Goal: Transaction & Acquisition: Subscribe to service/newsletter

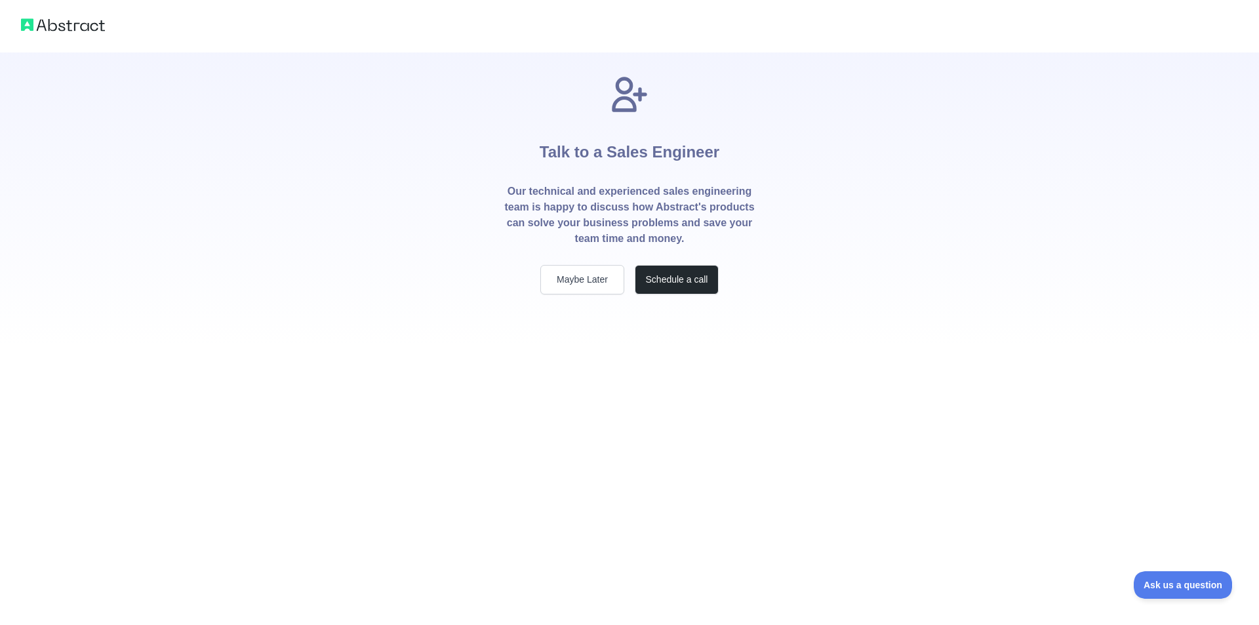
click at [581, 203] on p "Our technical and experienced sales engineering team is happy to discuss how Ab…" at bounding box center [629, 215] width 252 height 63
click at [578, 280] on button "Maybe Later" at bounding box center [582, 280] width 84 height 30
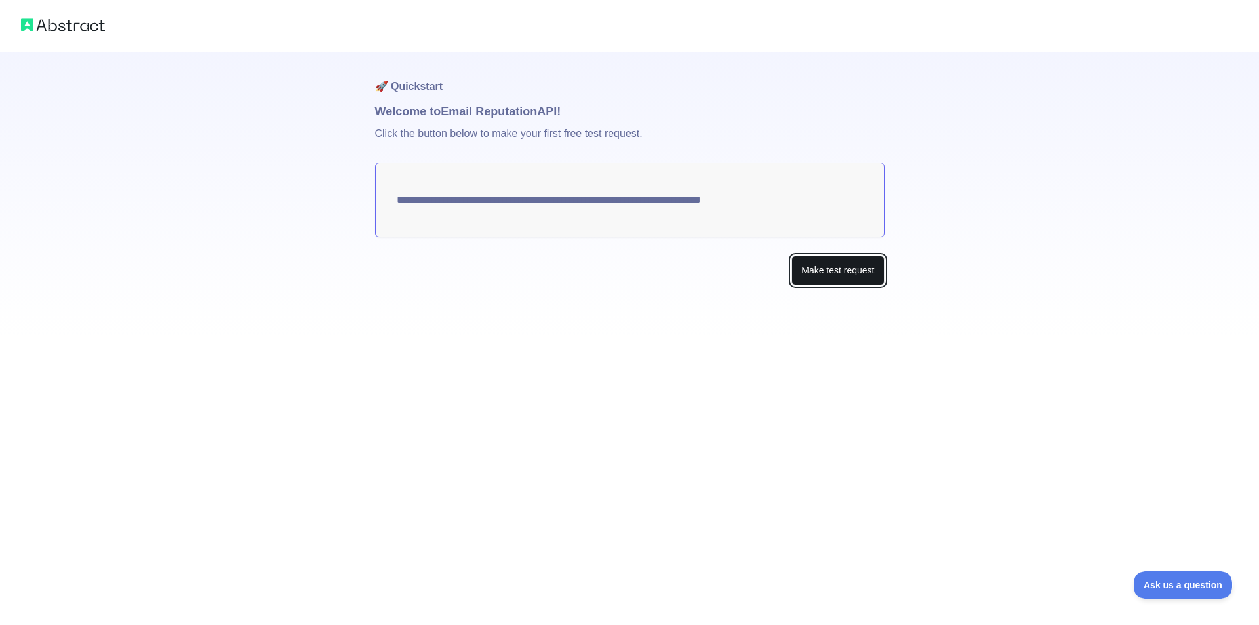
click at [836, 269] on button "Make test request" at bounding box center [837, 271] width 92 height 30
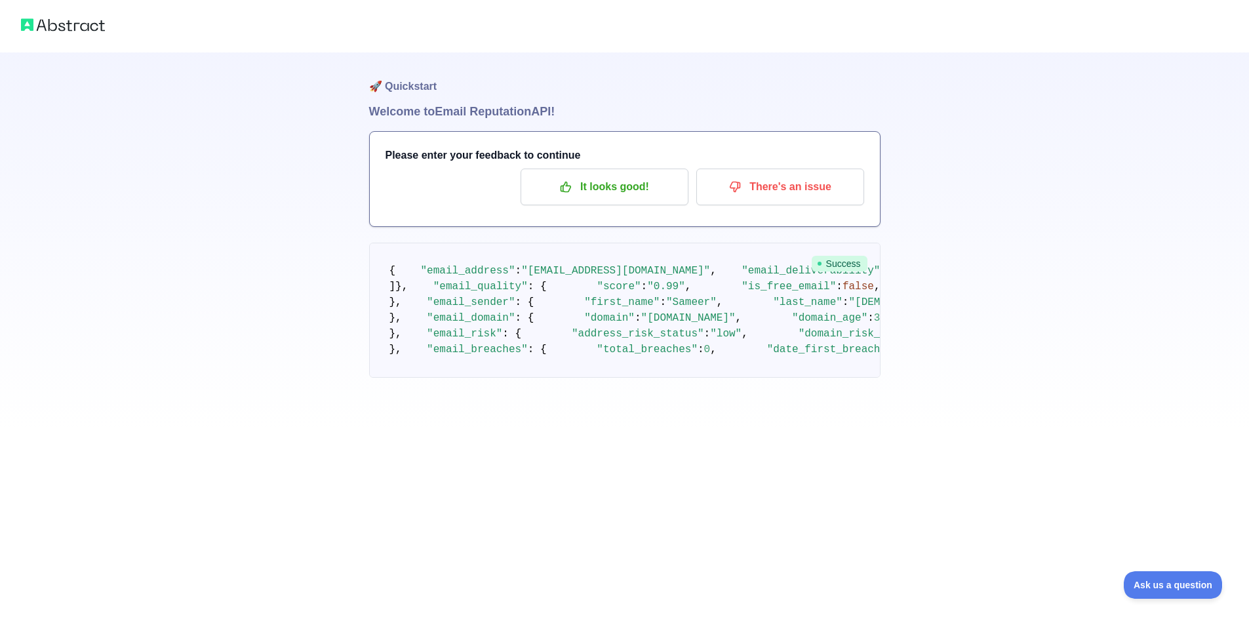
click at [46, 30] on img at bounding box center [63, 25] width 84 height 18
click at [31, 22] on img at bounding box center [63, 25] width 84 height 18
click at [71, 23] on img at bounding box center [63, 25] width 84 height 18
click at [626, 195] on p "It looks good!" at bounding box center [604, 187] width 148 height 22
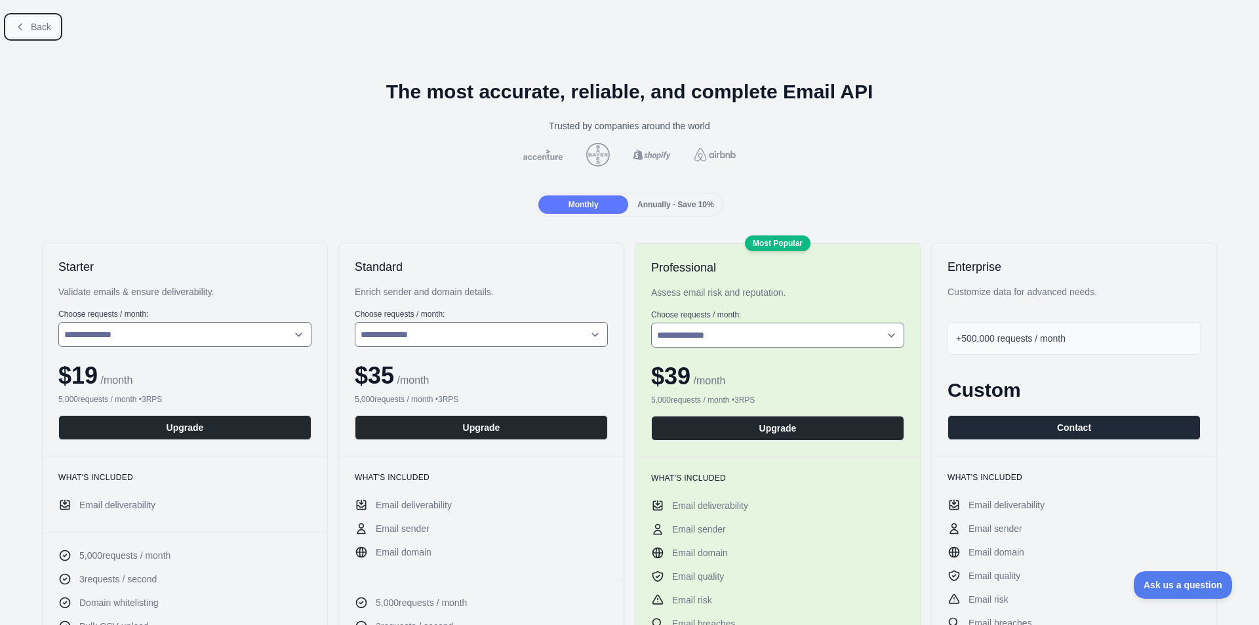
click at [27, 23] on button "Back" at bounding box center [33, 27] width 53 height 22
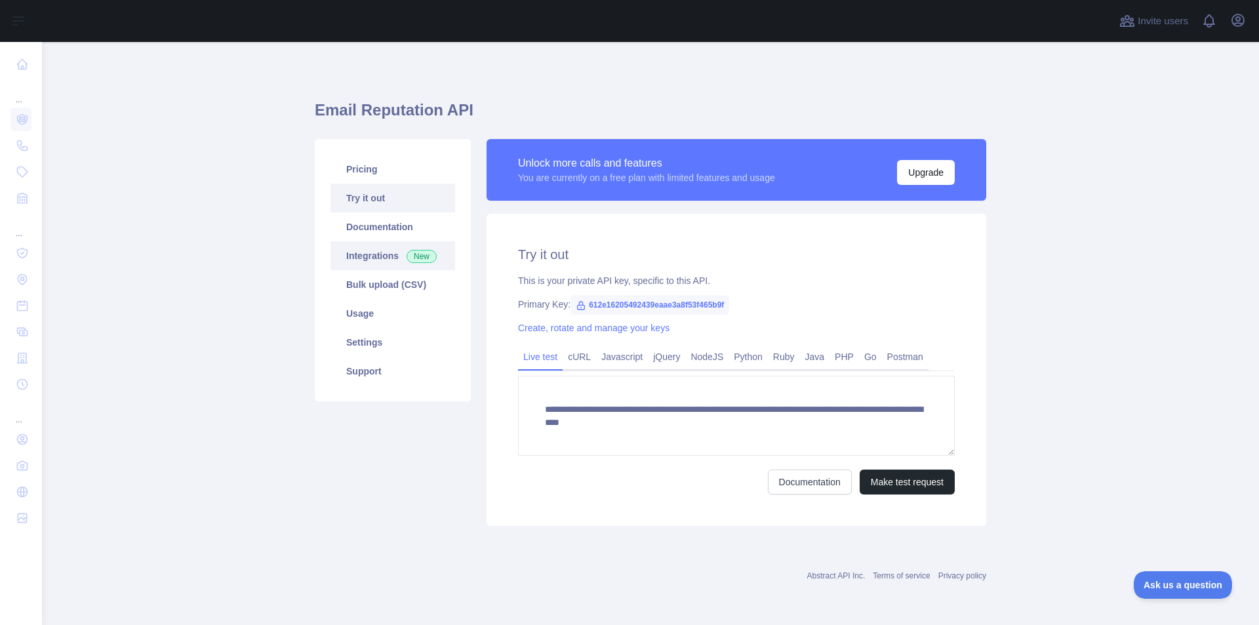
click at [366, 258] on link "Integrations New" at bounding box center [392, 255] width 125 height 29
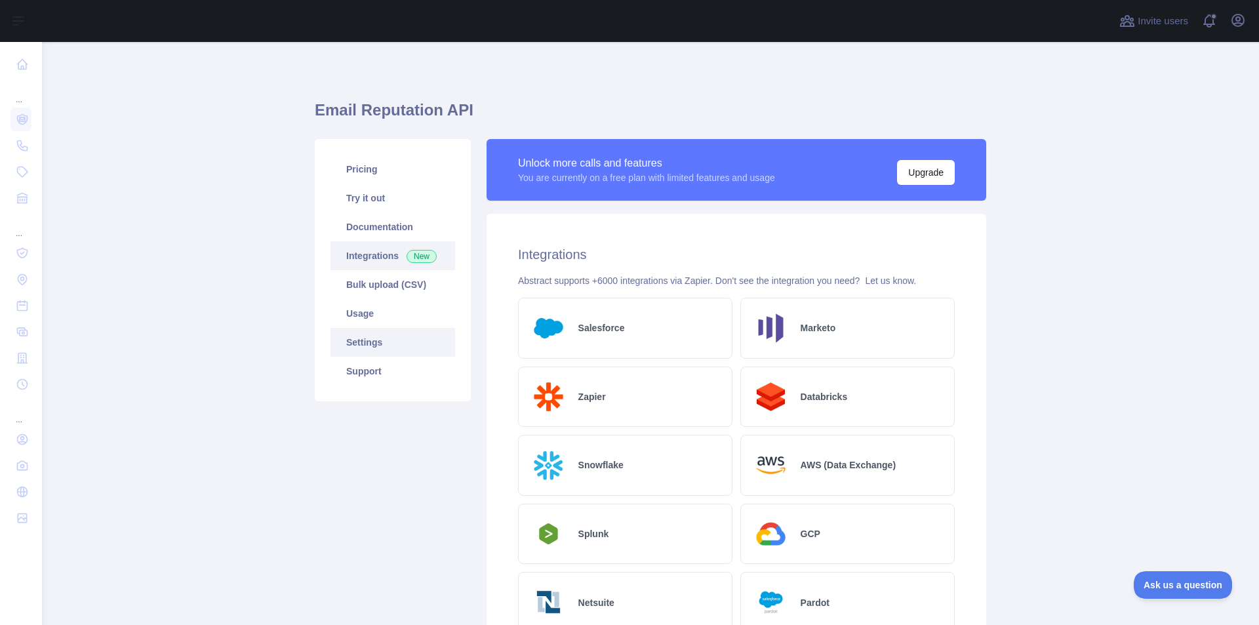
click at [363, 341] on link "Settings" at bounding box center [392, 342] width 125 height 29
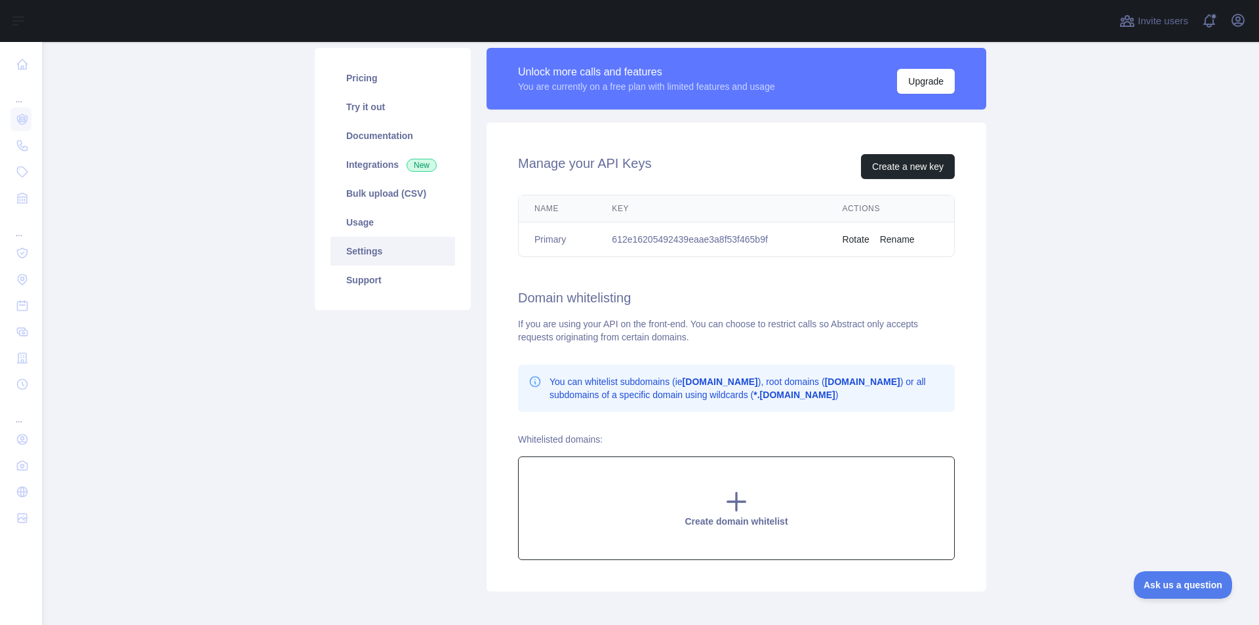
scroll to position [155, 0]
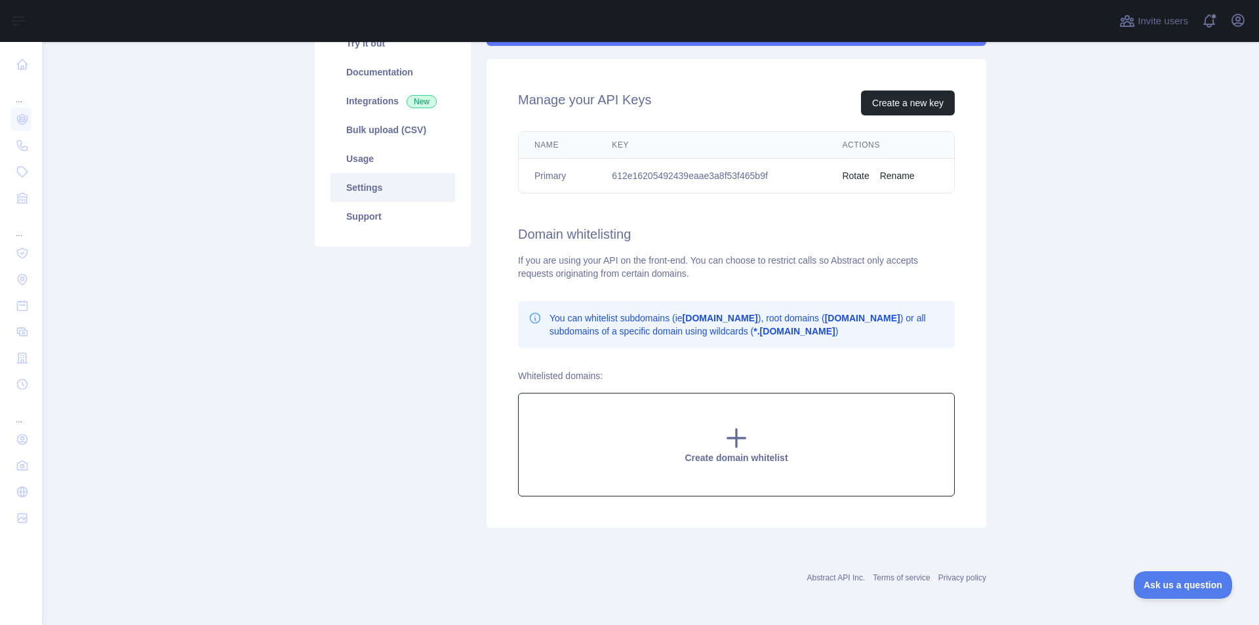
click at [735, 446] on icon at bounding box center [736, 438] width 26 height 26
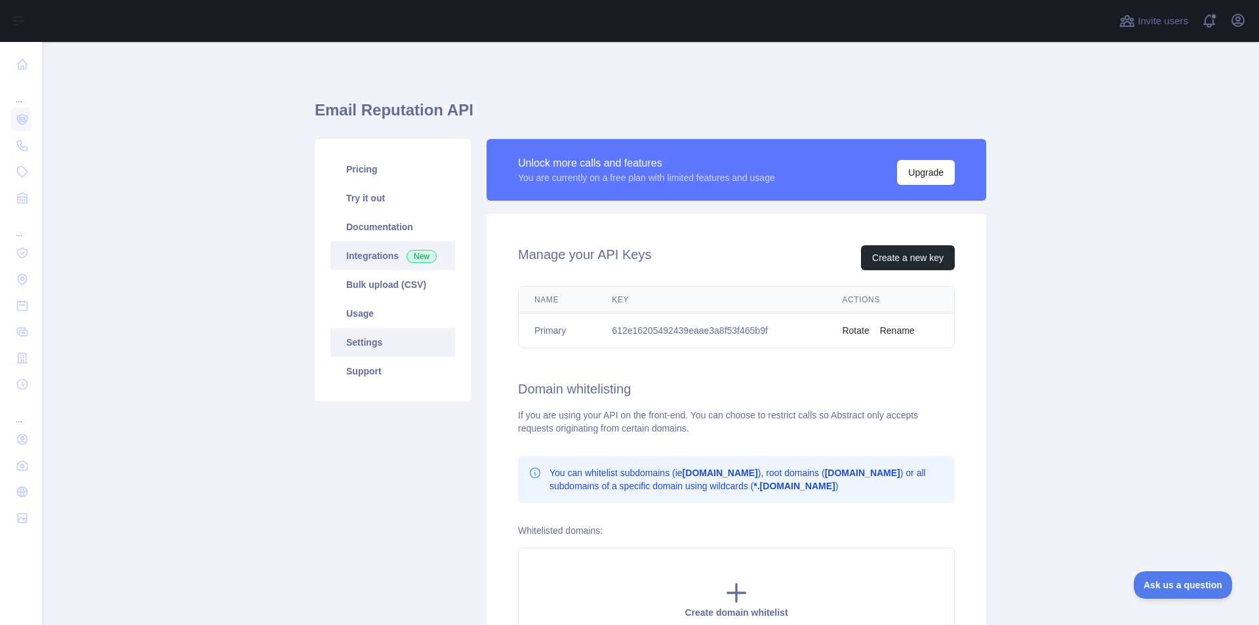
click at [372, 256] on link "Integrations New" at bounding box center [392, 255] width 125 height 29
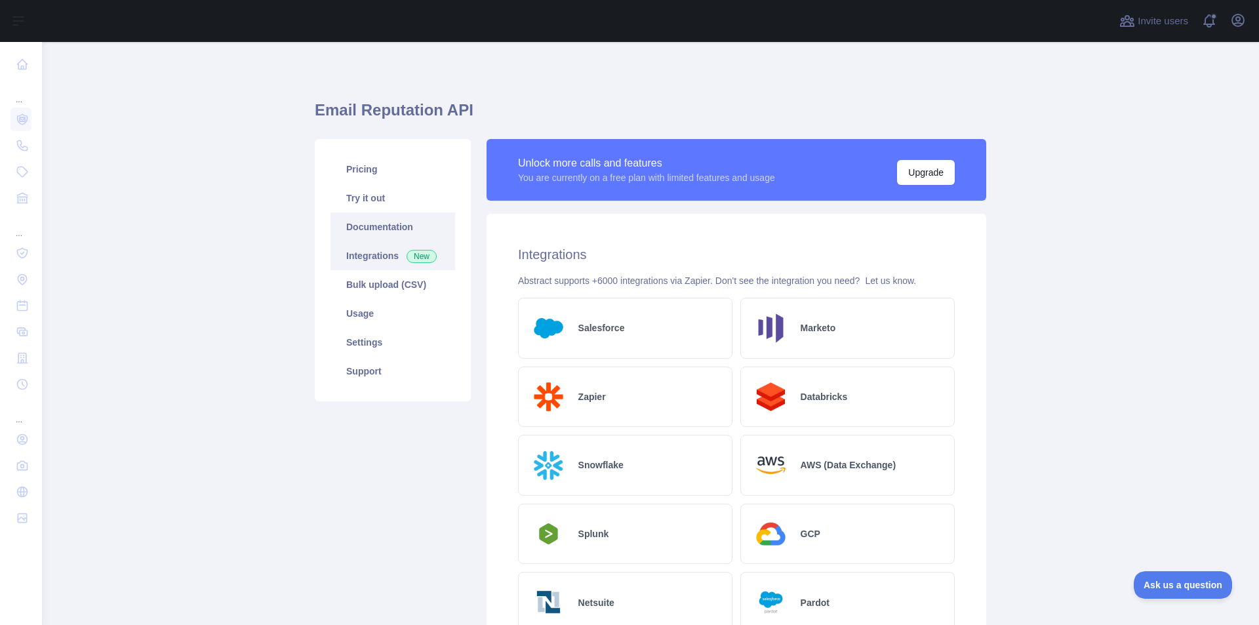
click at [371, 229] on link "Documentation" at bounding box center [392, 226] width 125 height 29
